Goal: Book appointment/travel/reservation

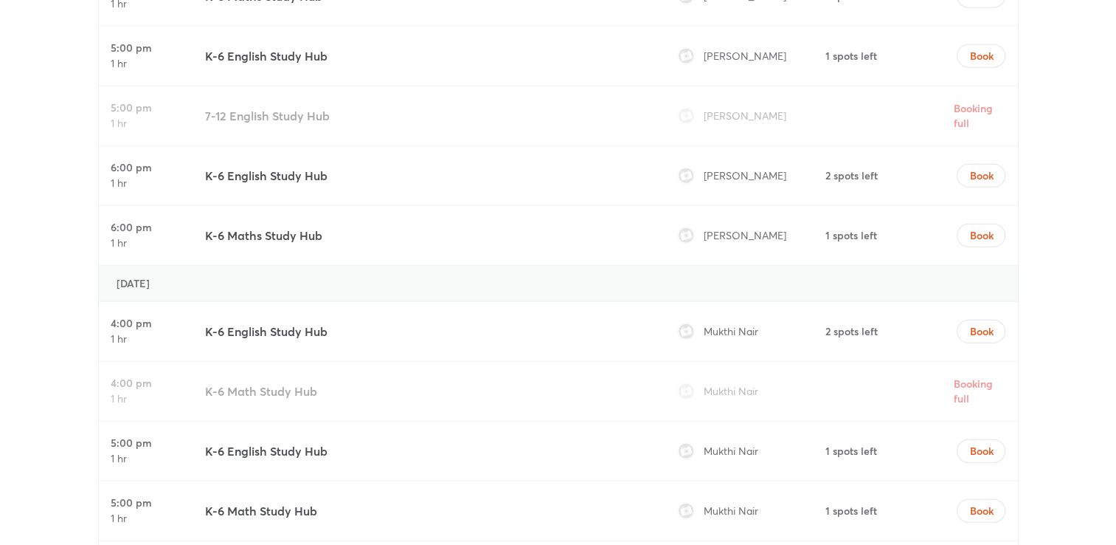
scroll to position [4161, 0]
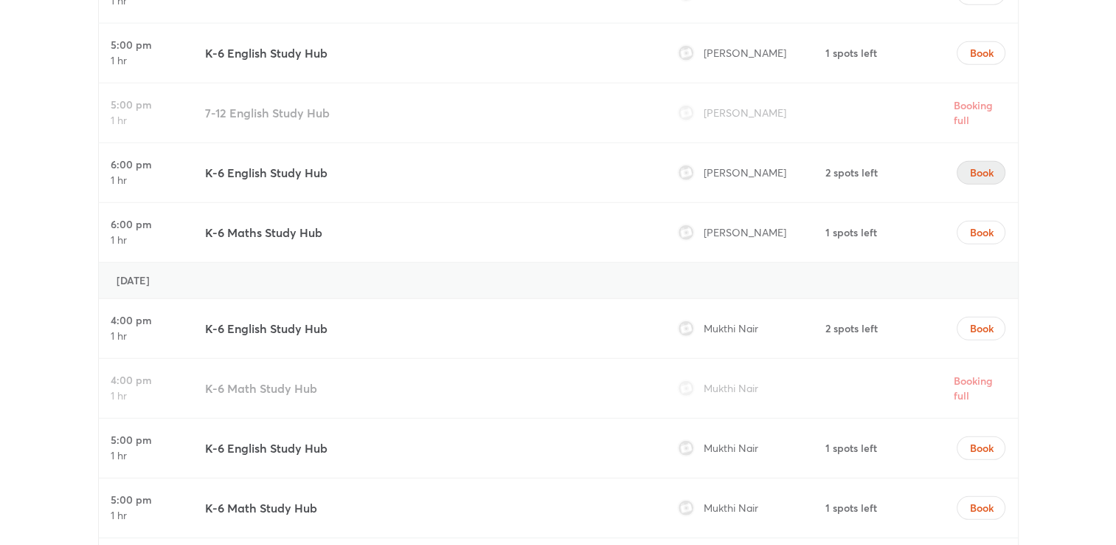
click at [974, 165] on span "Book" at bounding box center [982, 172] width 24 height 15
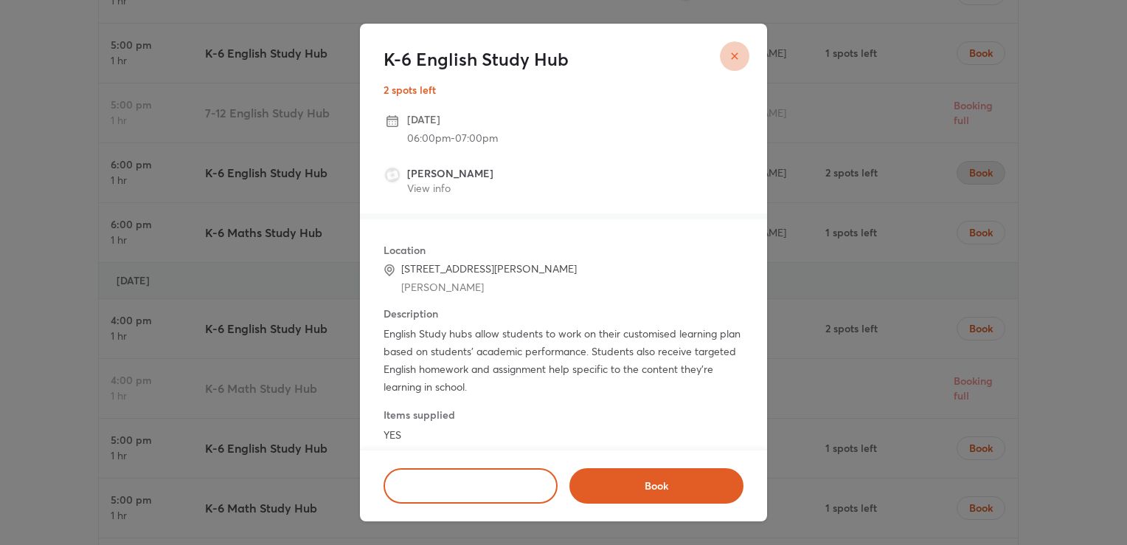
click at [734, 59] on icon "close" at bounding box center [735, 56] width 12 height 12
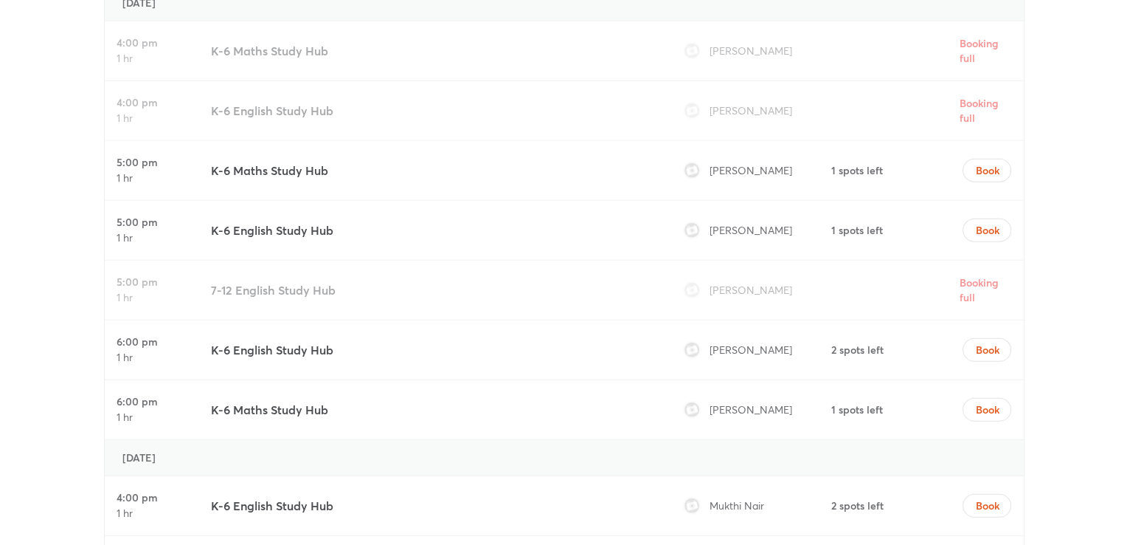
scroll to position [4014, 0]
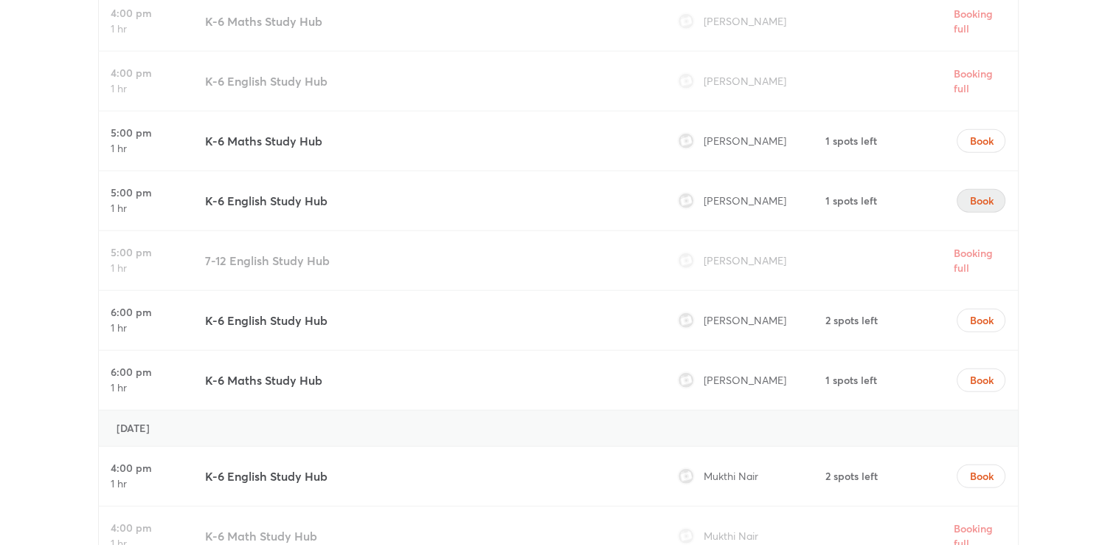
click at [980, 193] on span "Book" at bounding box center [982, 200] width 24 height 15
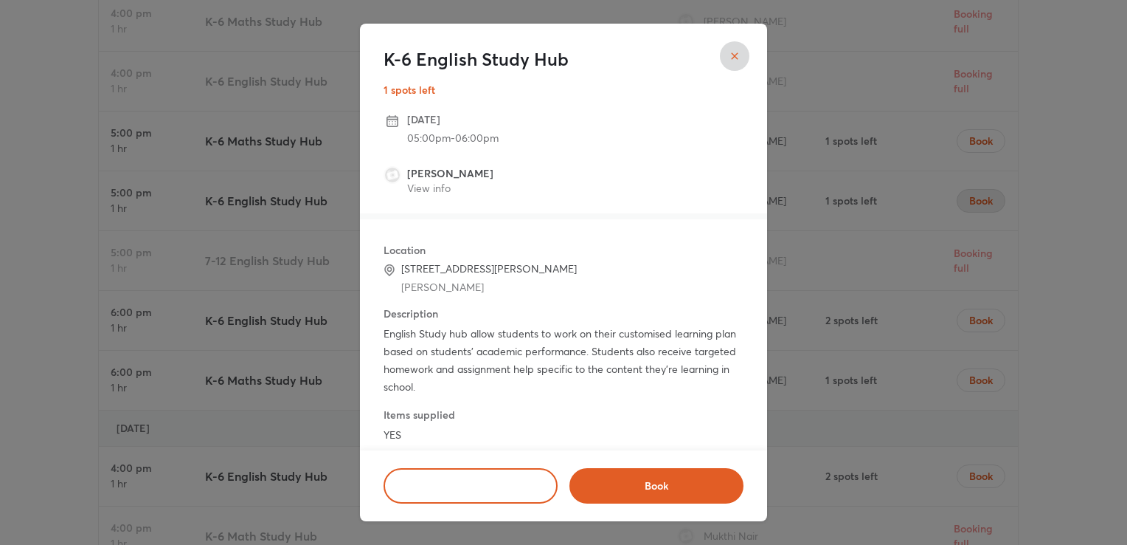
click at [419, 418] on h4 "Items supplied" at bounding box center [420, 414] width 72 height 15
click at [663, 483] on span "Book" at bounding box center [657, 485] width 136 height 15
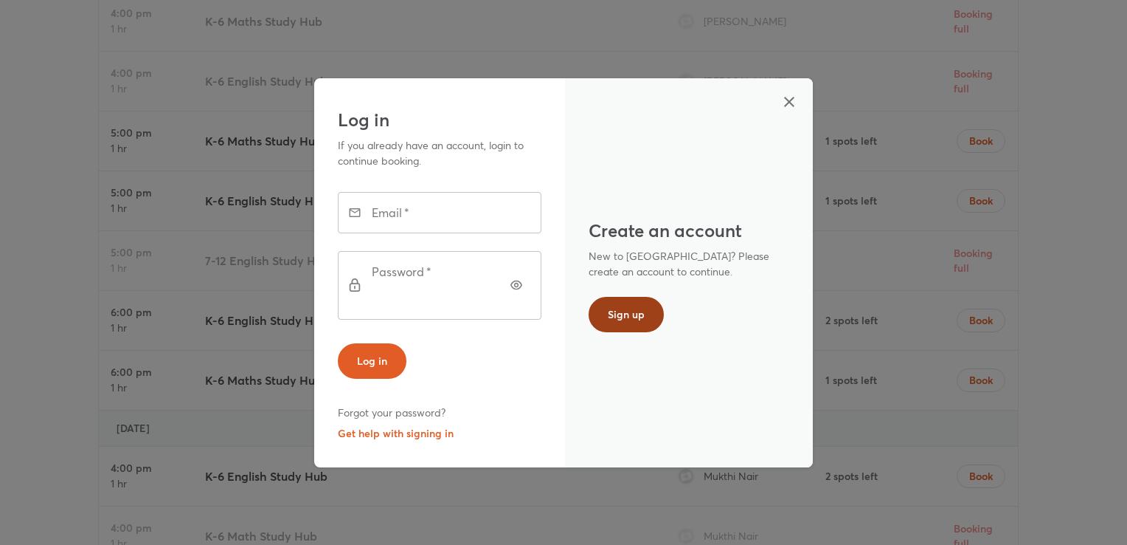
click at [635, 314] on span "Sign up" at bounding box center [626, 314] width 37 height 15
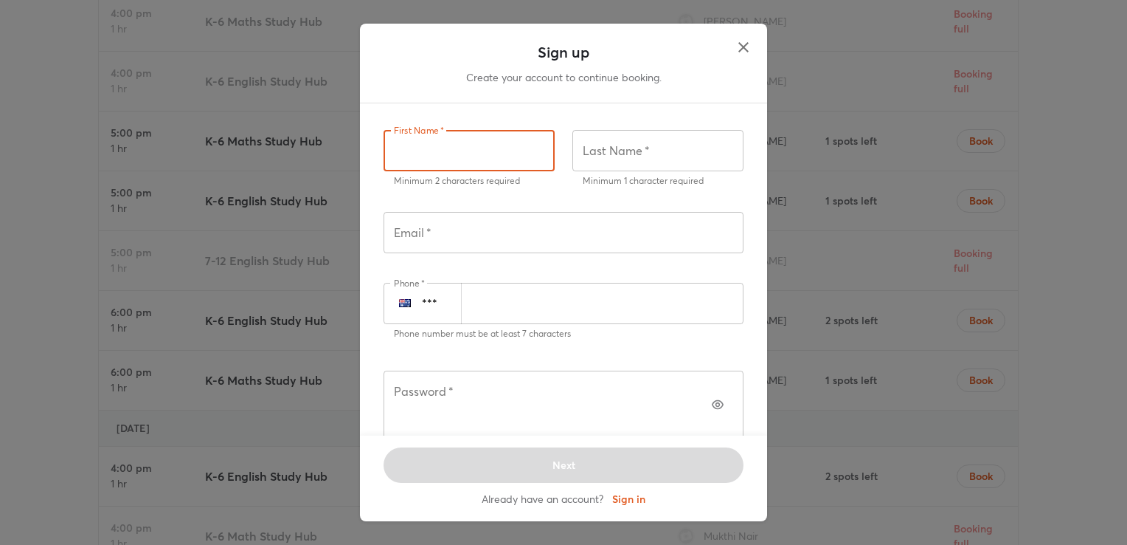
click at [477, 152] on input "text" at bounding box center [469, 150] width 171 height 41
type input "********"
type input "*********"
click at [466, 231] on input "text" at bounding box center [564, 232] width 360 height 41
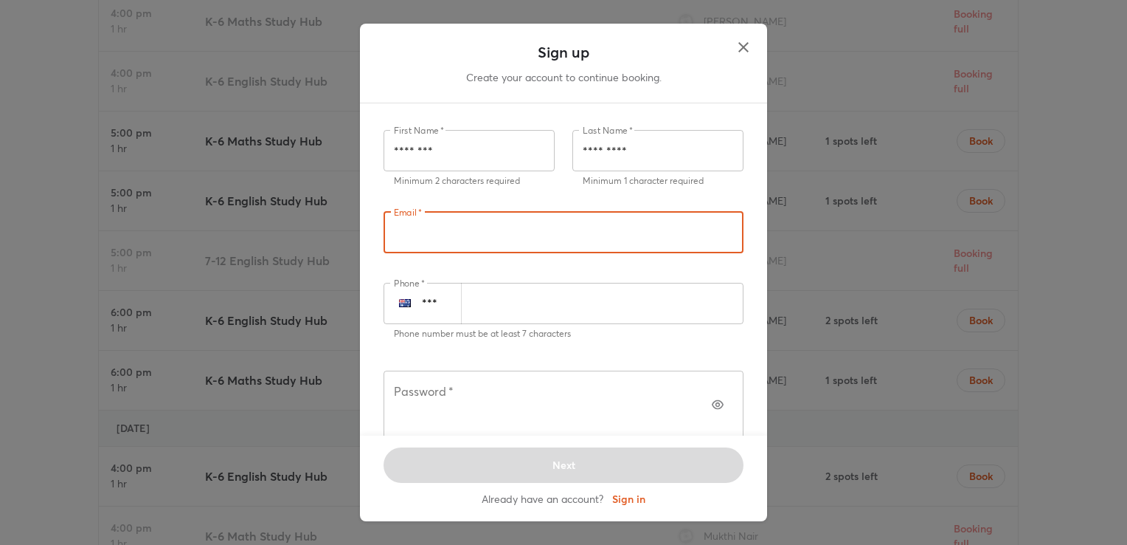
type input "**********"
click at [481, 302] on input "number" at bounding box center [602, 303] width 283 height 41
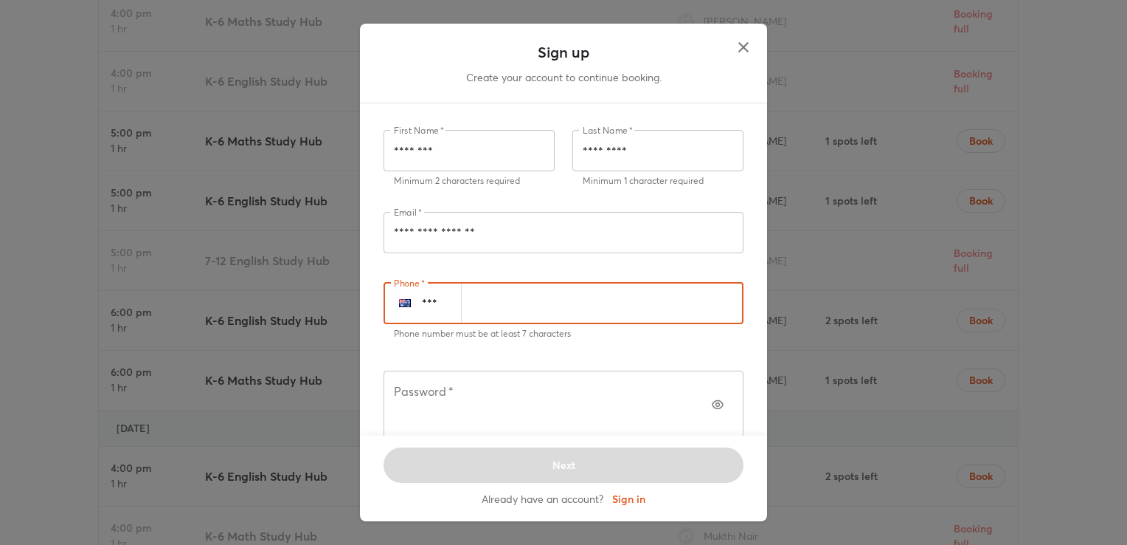
type input "**********"
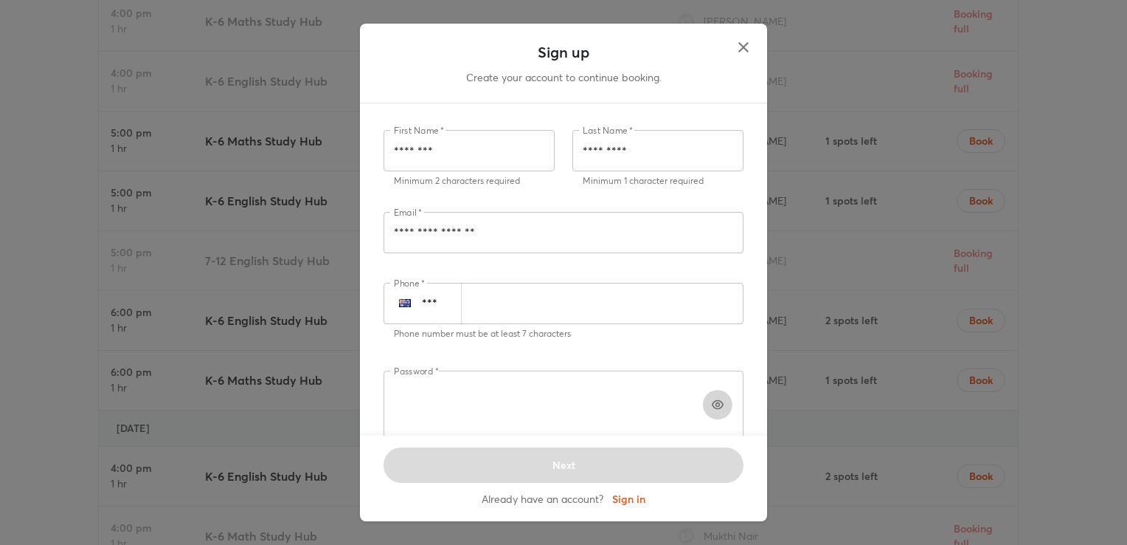
click at [712, 398] on icon "button" at bounding box center [718, 404] width 12 height 12
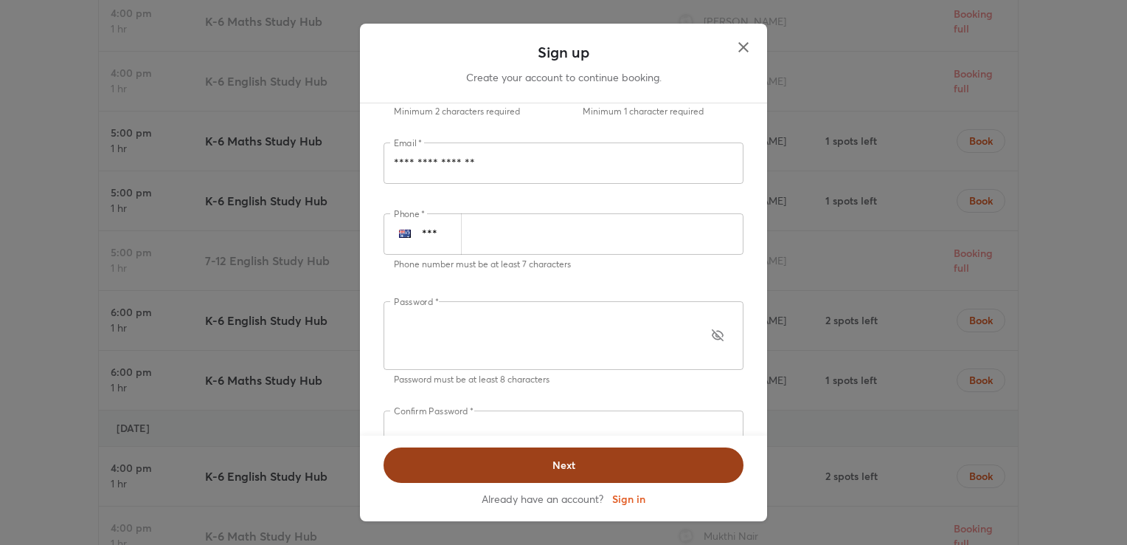
click at [556, 463] on span "Next" at bounding box center [564, 464] width 322 height 15
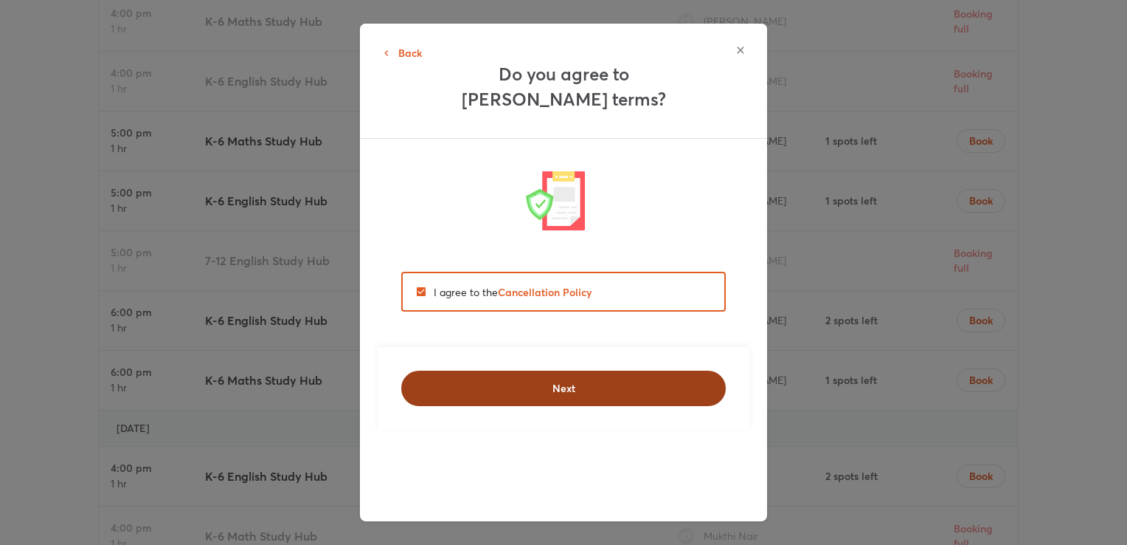
click at [581, 387] on span "Next" at bounding box center [564, 388] width 286 height 15
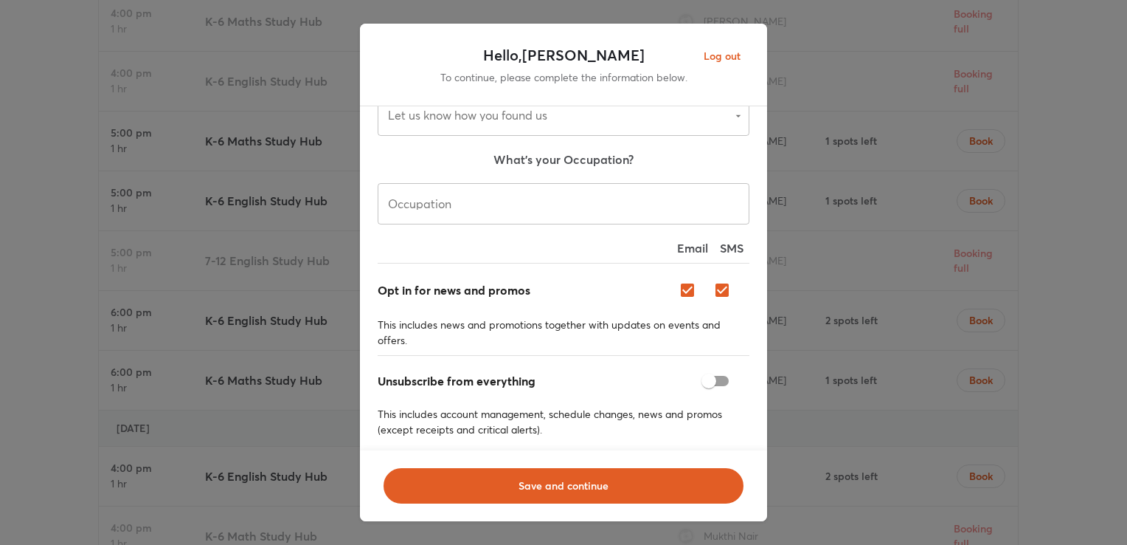
scroll to position [151, 0]
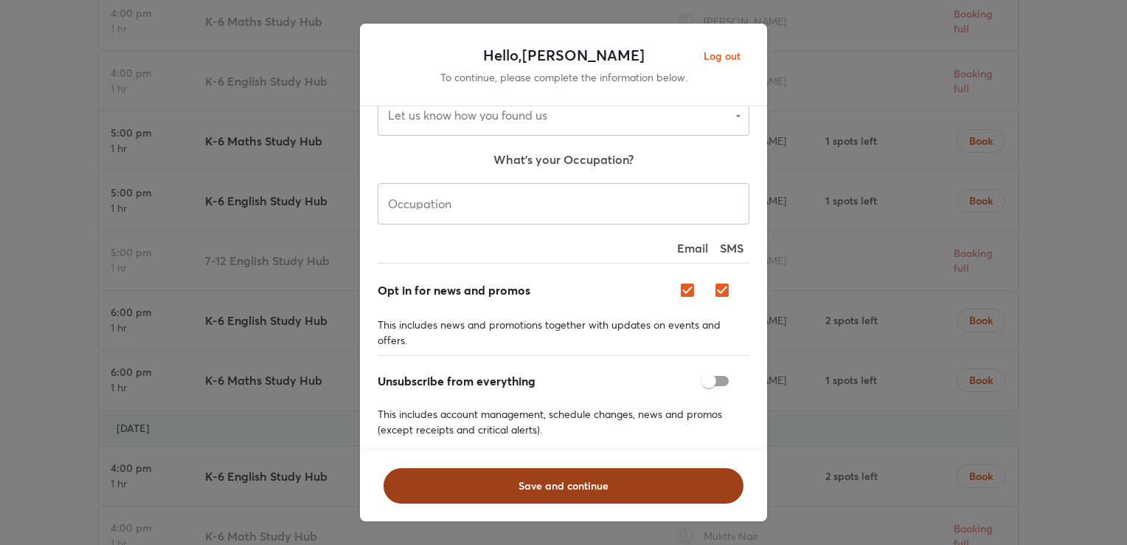
click at [556, 479] on span "Save and continue" at bounding box center [564, 485] width 322 height 15
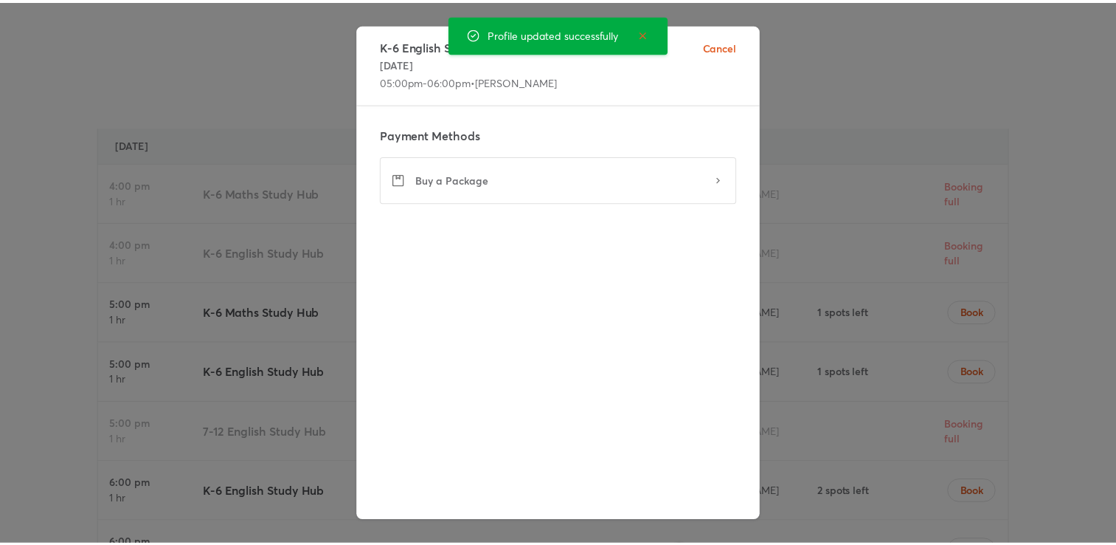
scroll to position [3857, 0]
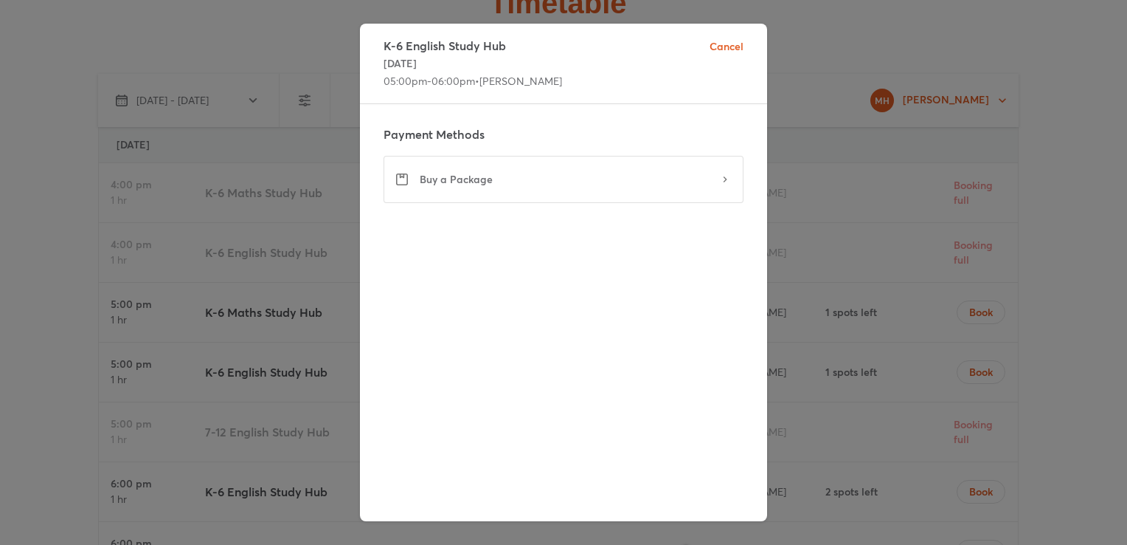
click at [723, 181] on icon at bounding box center [725, 179] width 12 height 12
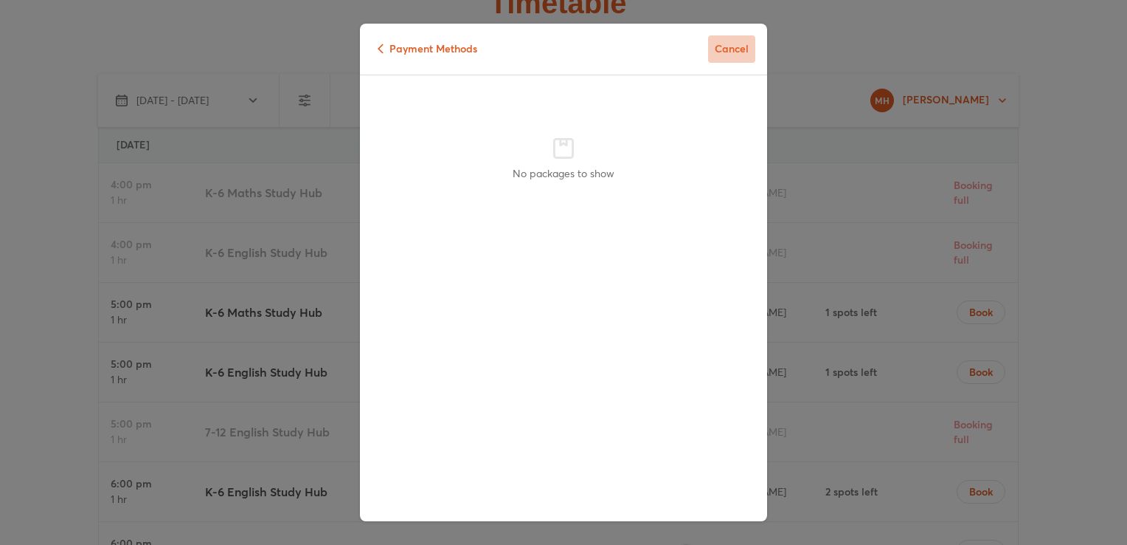
click at [725, 53] on span "Cancel" at bounding box center [731, 49] width 35 height 18
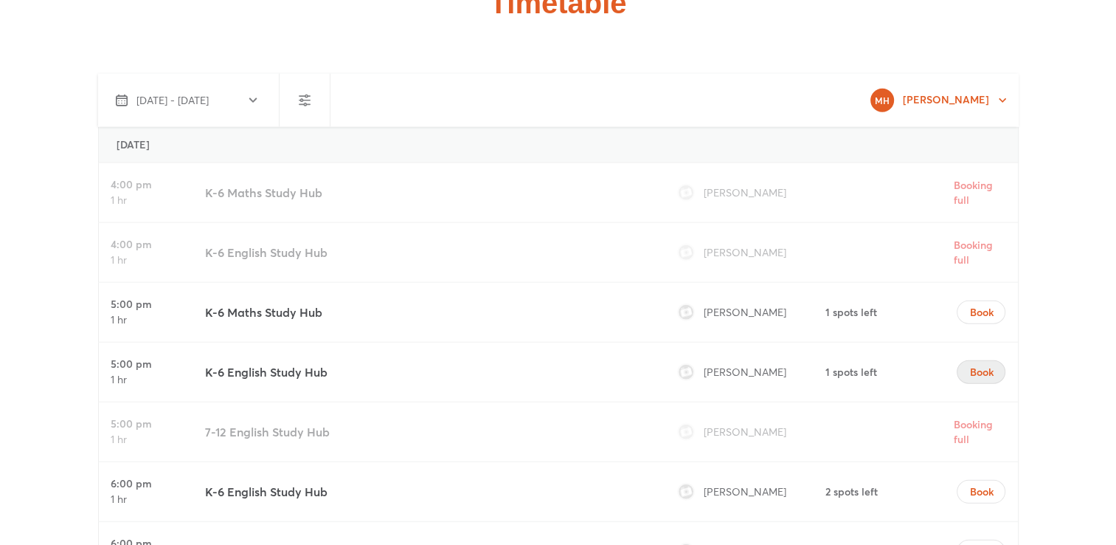
click at [981, 364] on span "Book" at bounding box center [982, 371] width 24 height 15
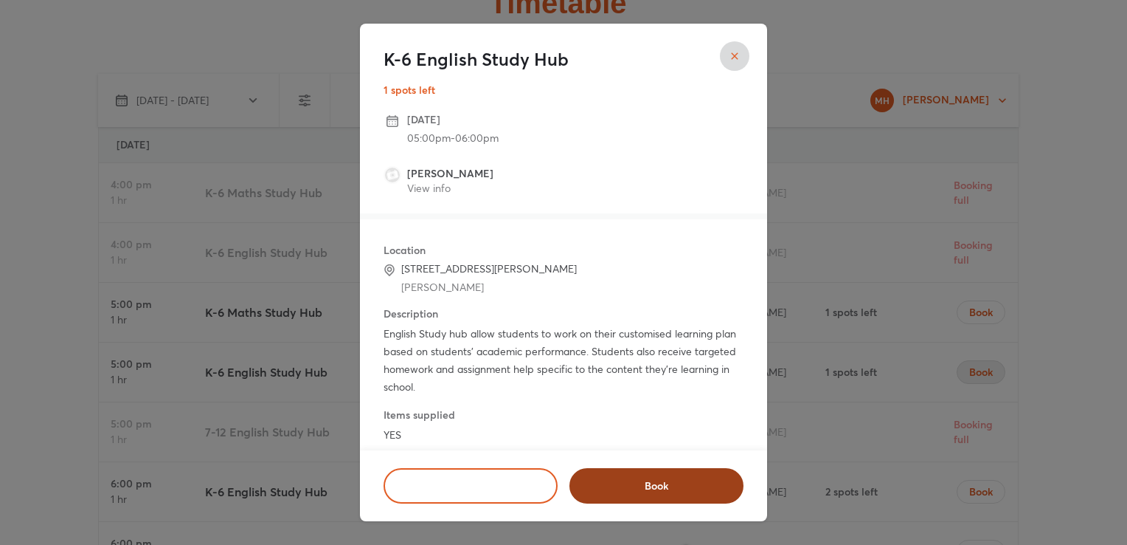
click at [671, 488] on span "Book" at bounding box center [657, 485] width 136 height 15
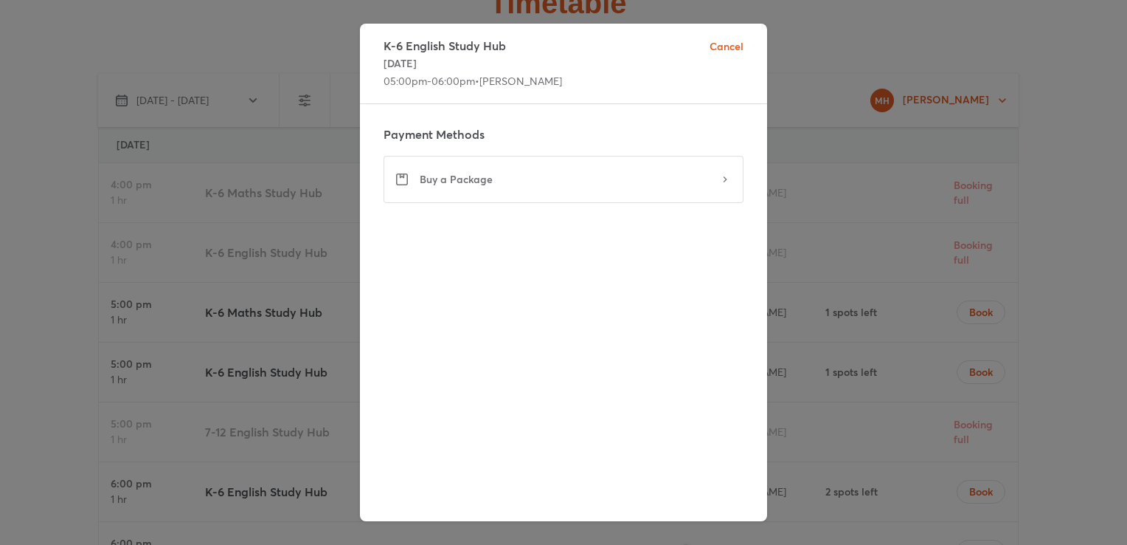
click at [503, 179] on span "Buy a Package" at bounding box center [570, 179] width 300 height 15
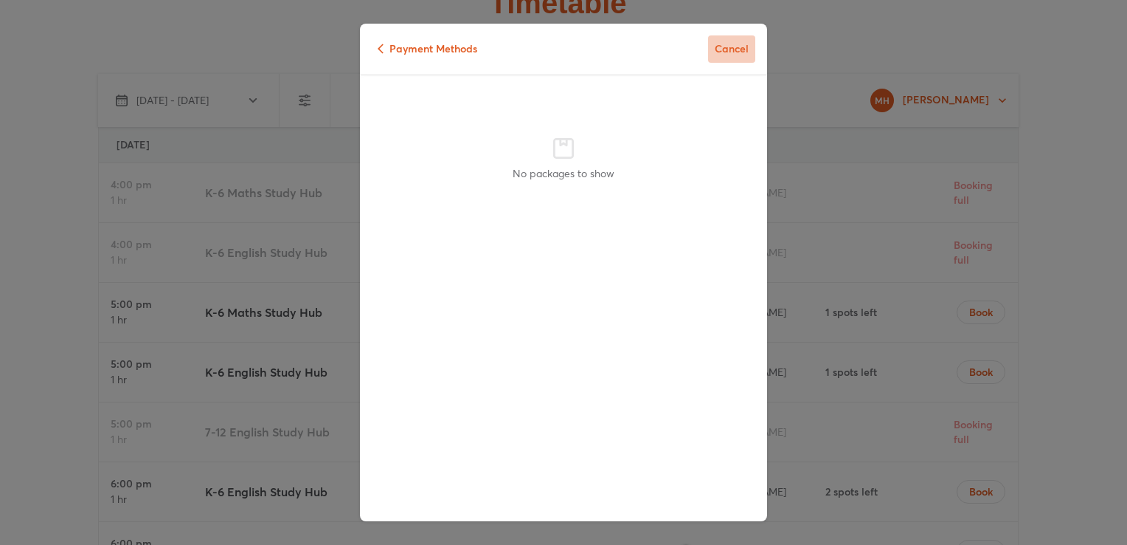
click at [722, 49] on span "Cancel" at bounding box center [731, 49] width 35 height 18
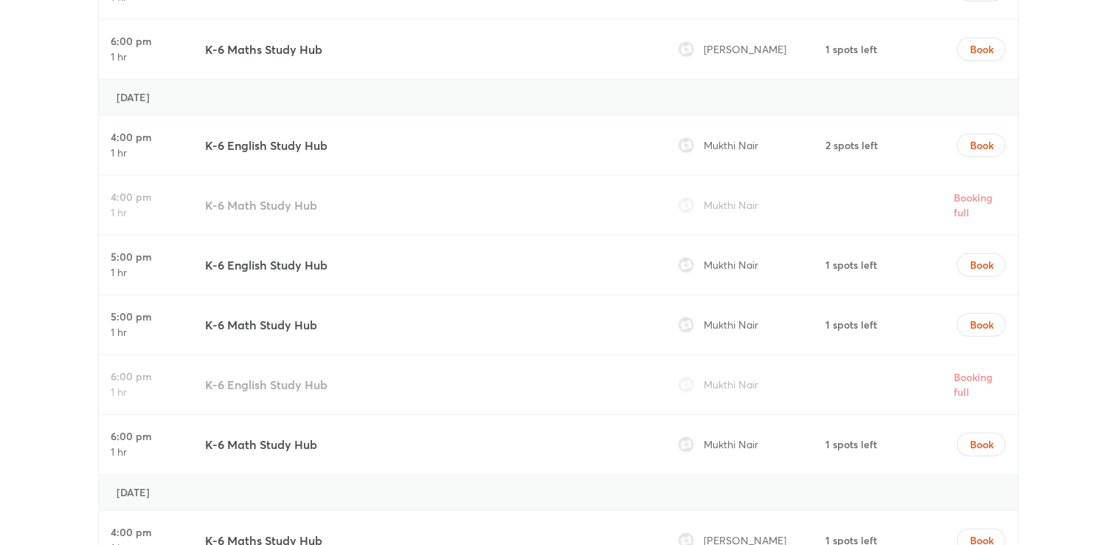
scroll to position [4260, 0]
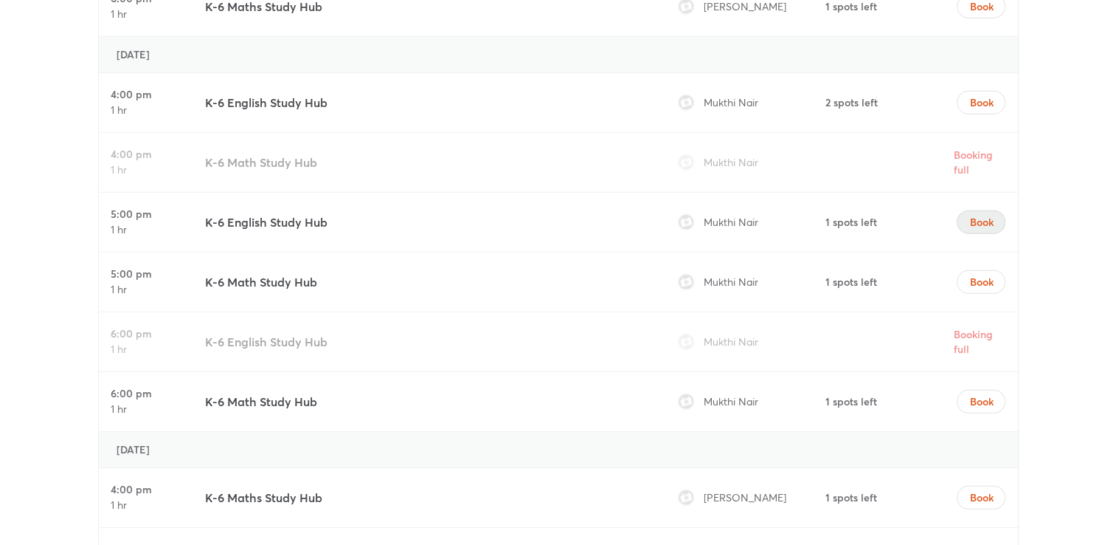
click at [970, 217] on span "Book" at bounding box center [982, 222] width 24 height 15
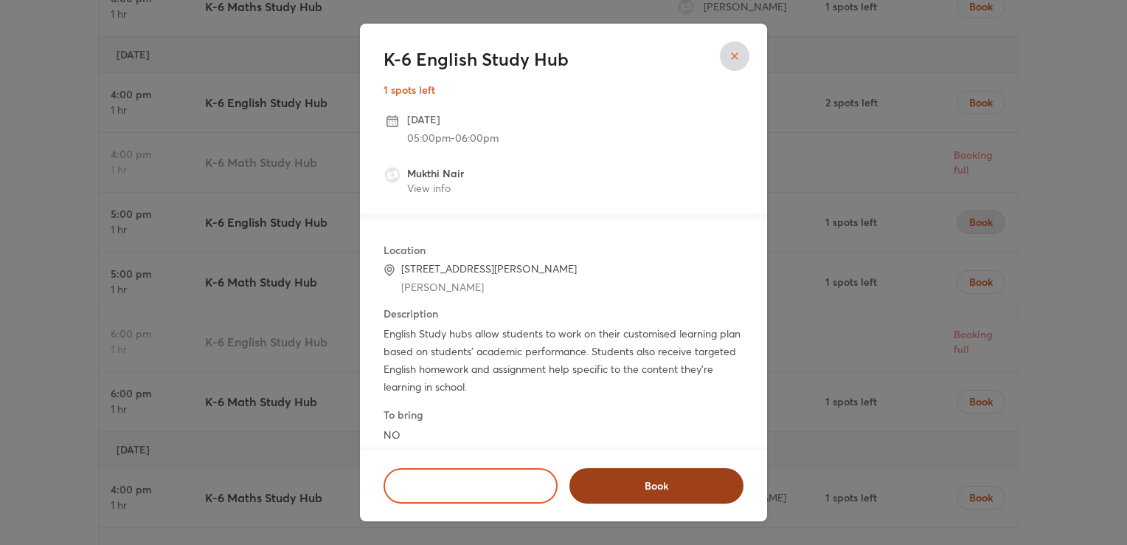
click at [668, 488] on span "Book" at bounding box center [657, 485] width 136 height 15
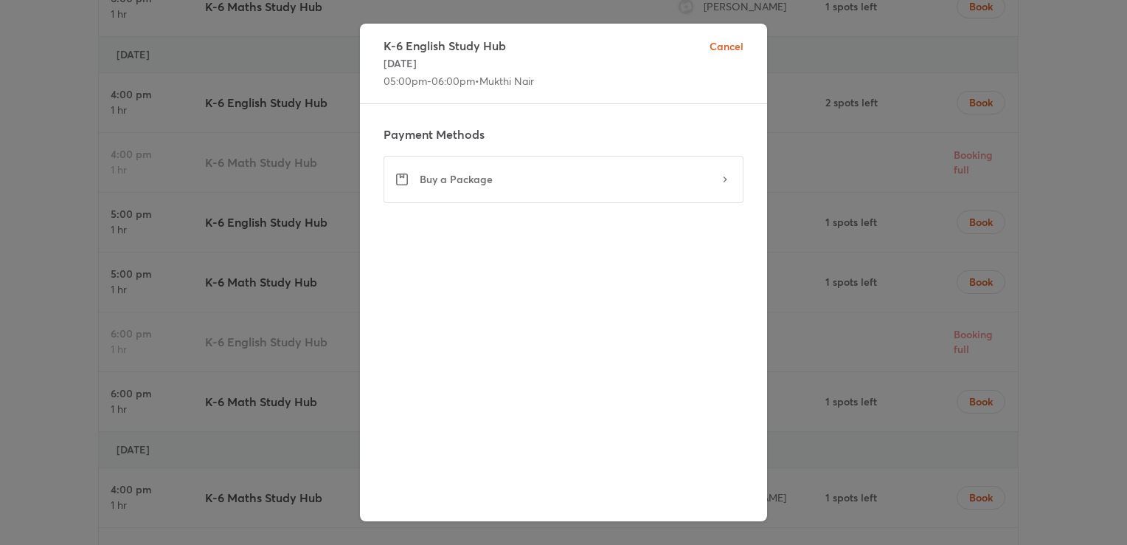
click at [714, 185] on span "Buy a Package" at bounding box center [570, 179] width 300 height 15
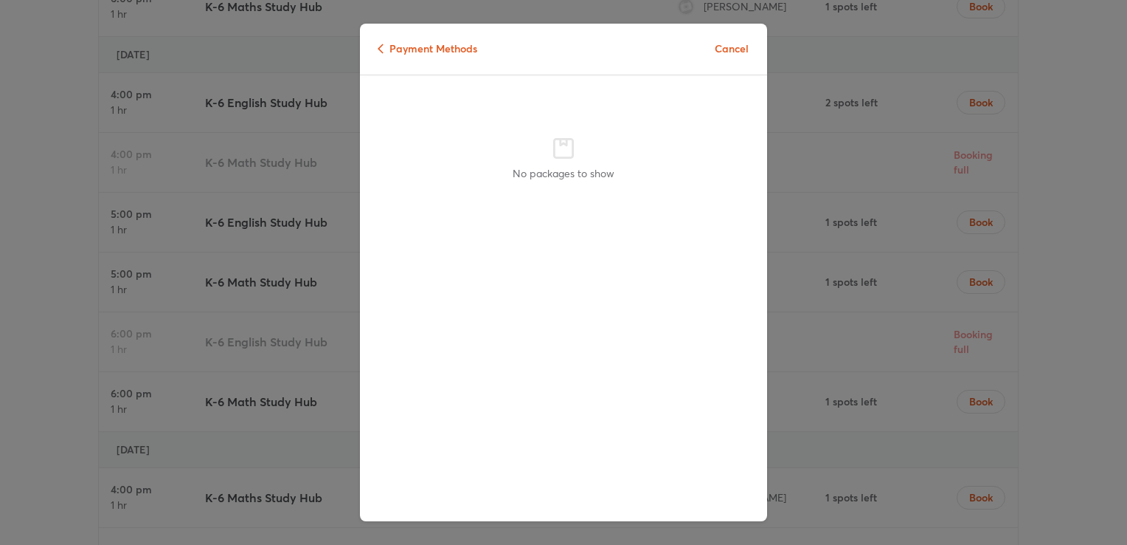
click at [571, 179] on p "No packages to show" at bounding box center [564, 172] width 102 height 15
click at [404, 49] on span "Payment Methods" at bounding box center [428, 49] width 100 height 18
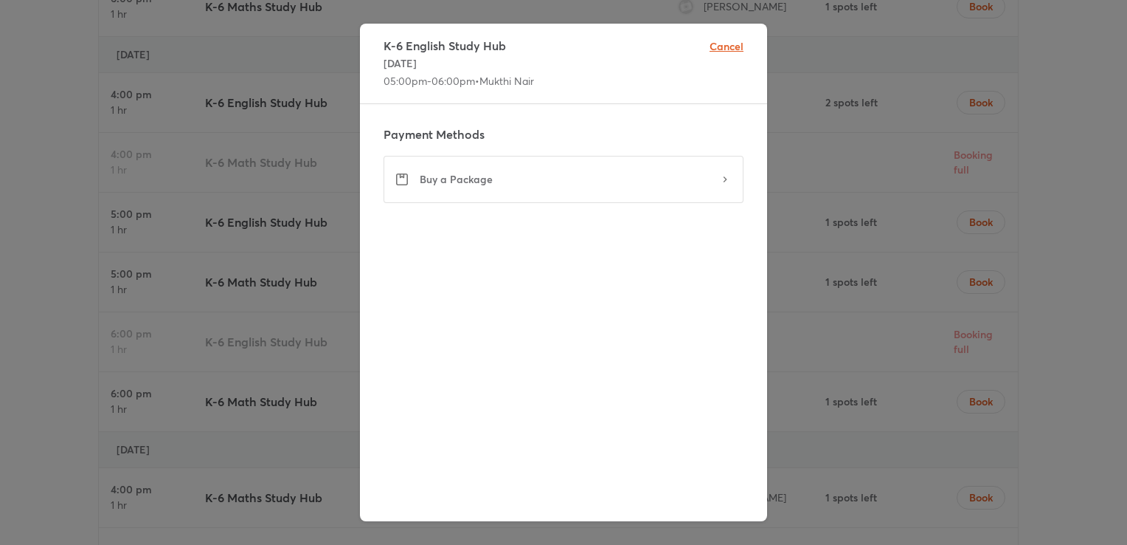
click at [722, 44] on span "Cancel" at bounding box center [727, 45] width 34 height 15
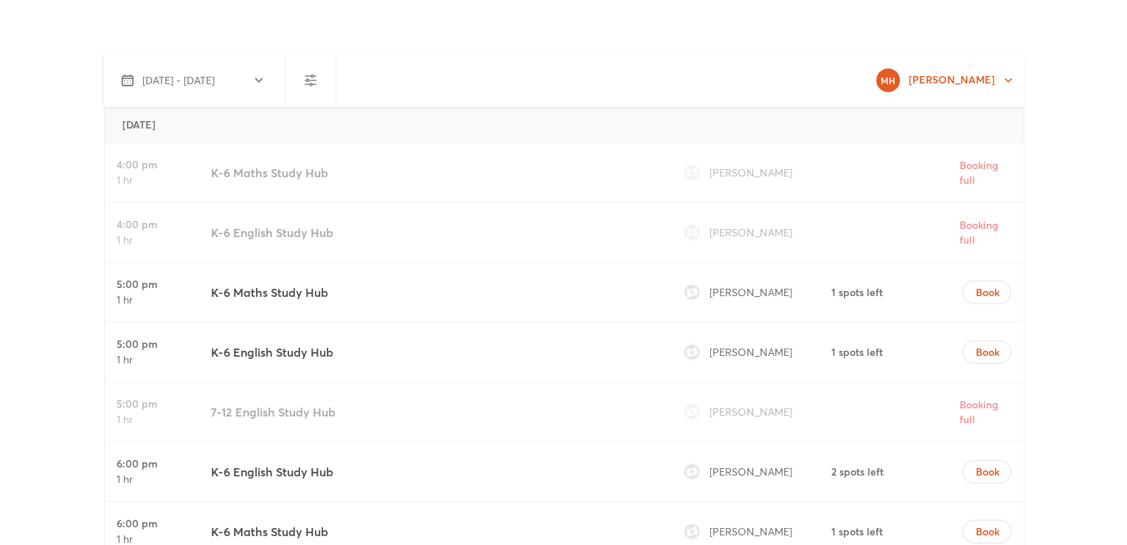
scroll to position [3714, 0]
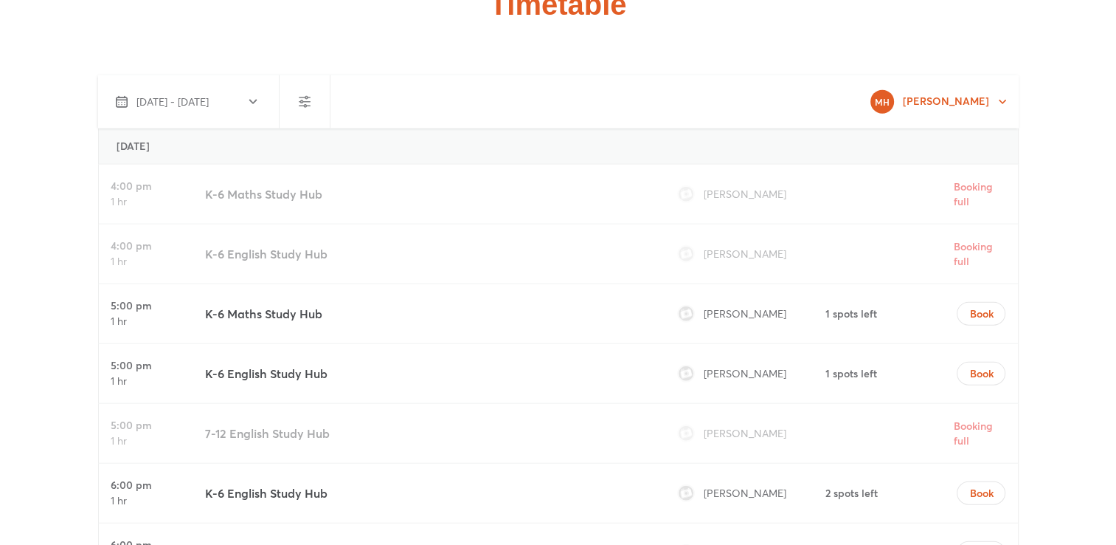
click at [303, 101] on icon "button" at bounding box center [305, 102] width 18 height 18
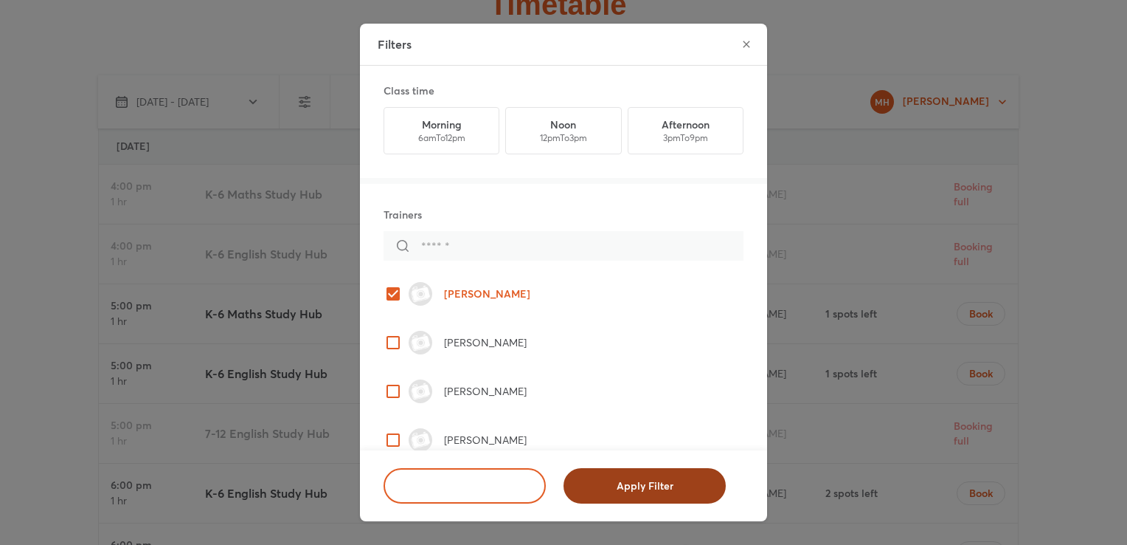
click at [664, 484] on span "Apply Filter" at bounding box center [645, 485] width 124 height 15
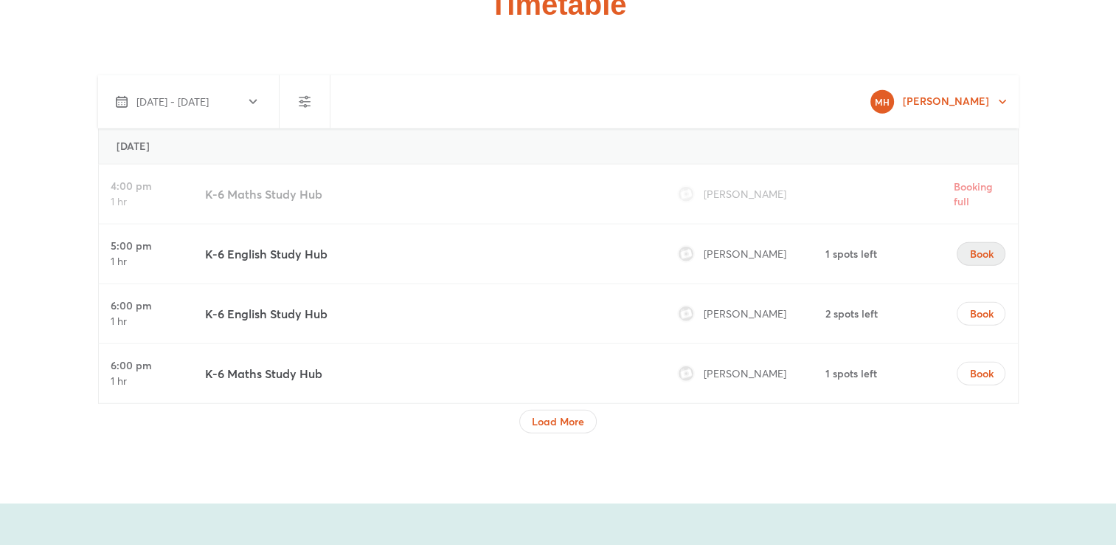
click at [974, 252] on span "Book" at bounding box center [982, 253] width 24 height 15
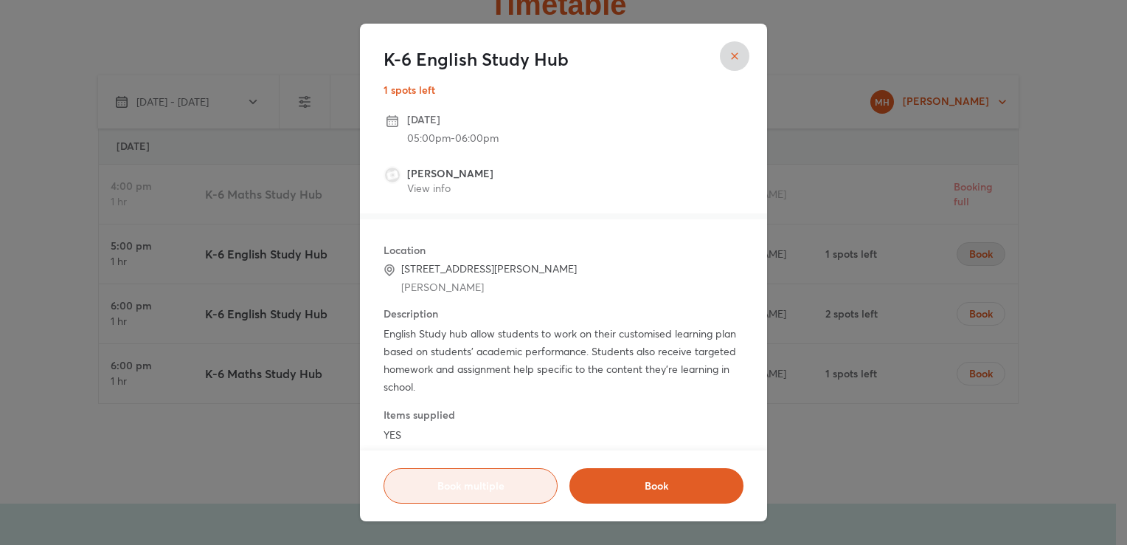
click at [488, 482] on span "Book multiple" at bounding box center [470, 485] width 137 height 15
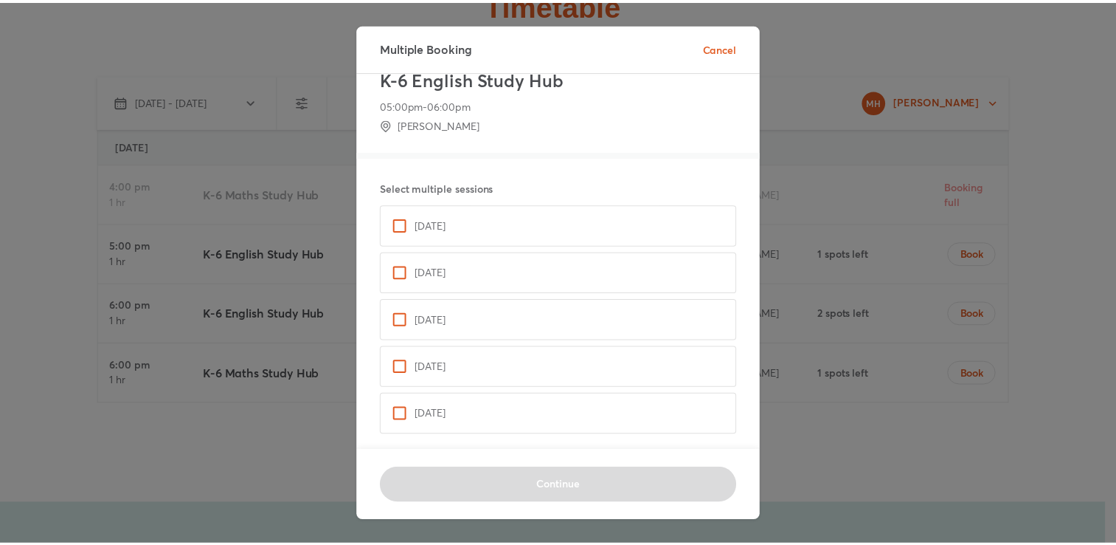
scroll to position [20, 0]
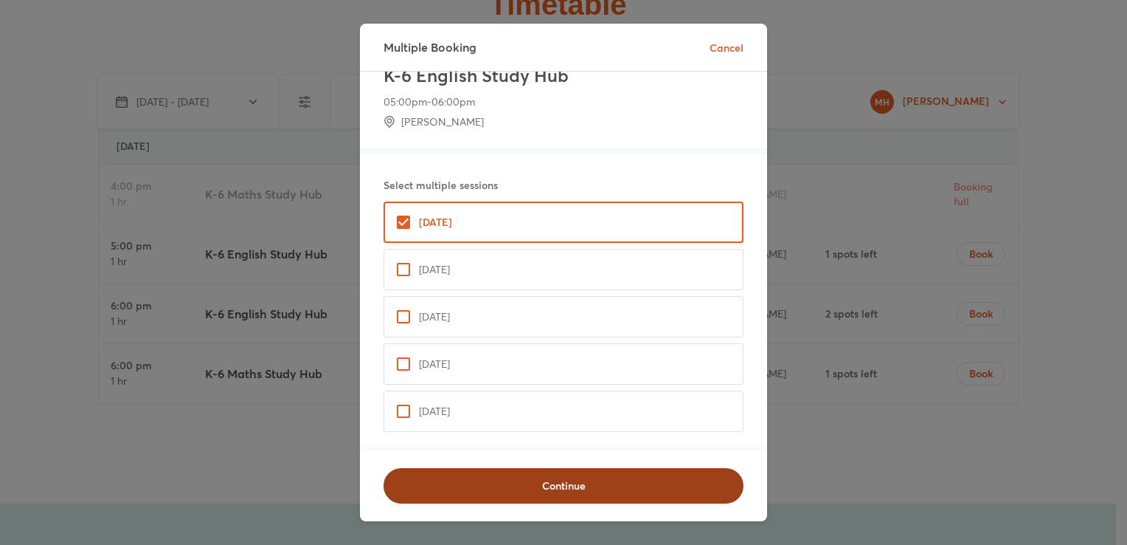
click at [570, 483] on span "Continue" at bounding box center [564, 485] width 322 height 15
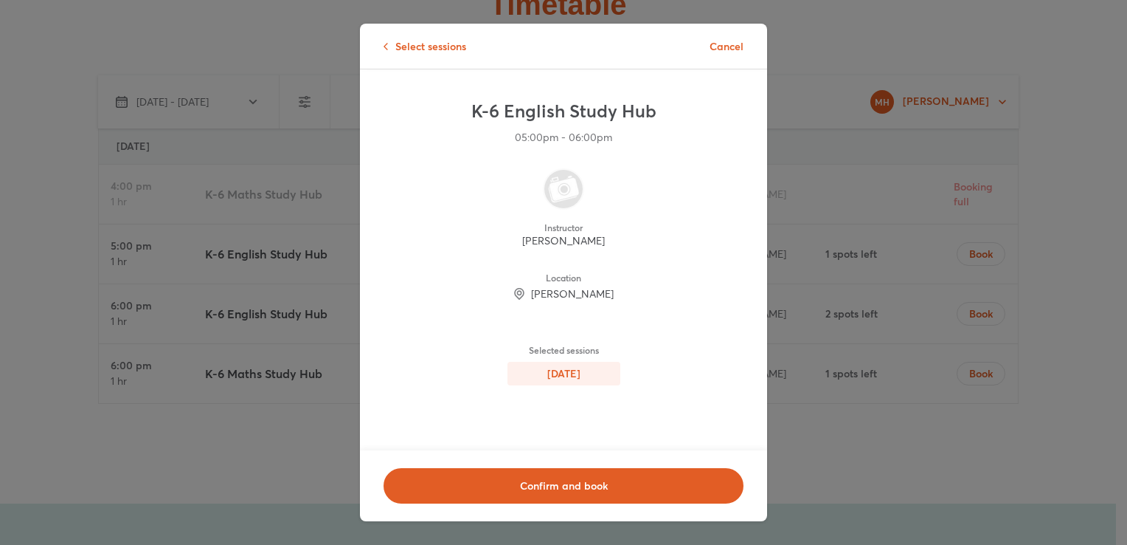
click at [570, 483] on span "Confirm and book" at bounding box center [564, 485] width 322 height 15
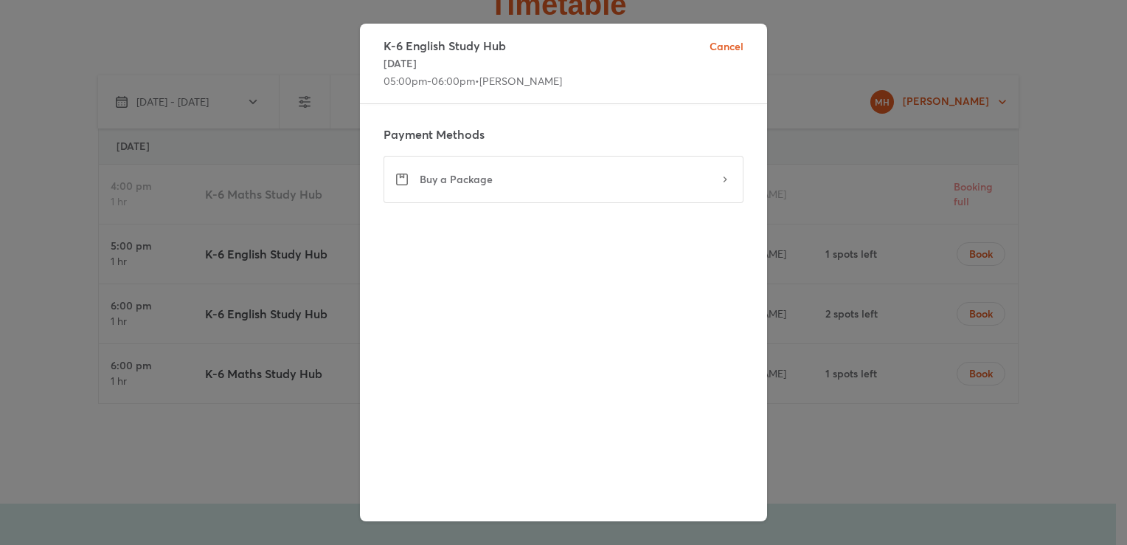
click at [547, 82] on div "K-6 English Study Hub Wednesday, October 15 05:00pm - 06:00pm • Ahab Iqbal Canc…" at bounding box center [563, 64] width 407 height 80
drag, startPoint x: 547, startPoint y: 82, endPoint x: 719, endPoint y: 52, distance: 175.3
click at [719, 52] on div "K-6 English Study Hub Wednesday, October 15 05:00pm - 06:00pm • Ahab Iqbal Canc…" at bounding box center [563, 64] width 407 height 80
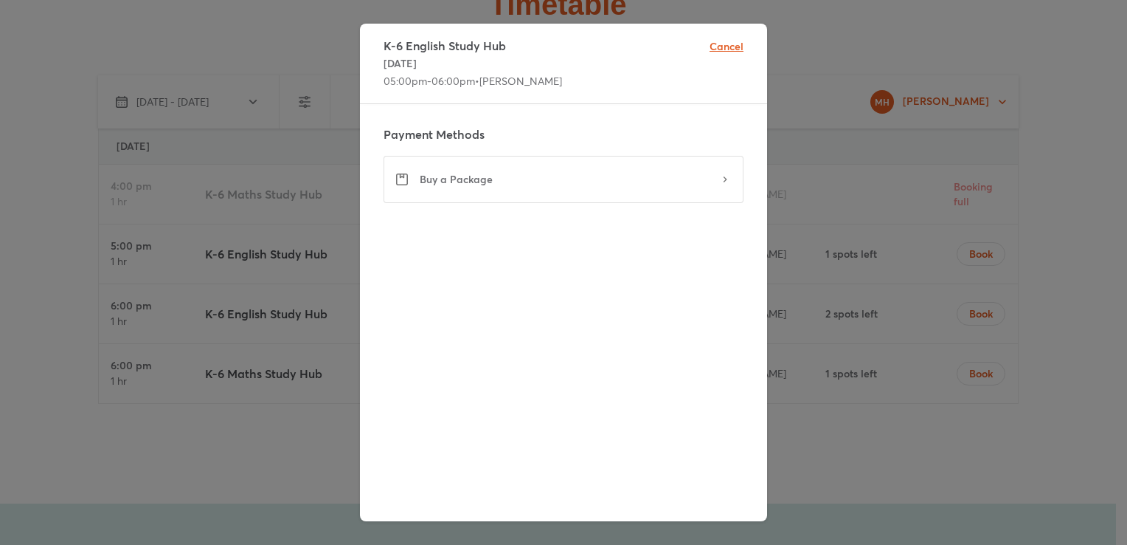
click at [719, 52] on span "Cancel" at bounding box center [727, 45] width 34 height 15
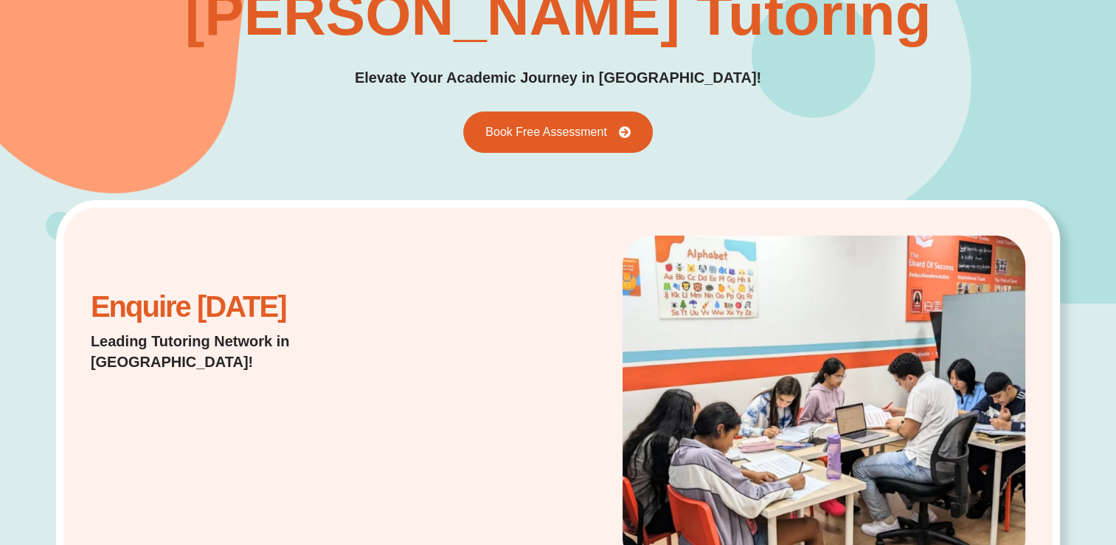
scroll to position [0, 0]
